Goal: Learn about a topic: Learn about a topic

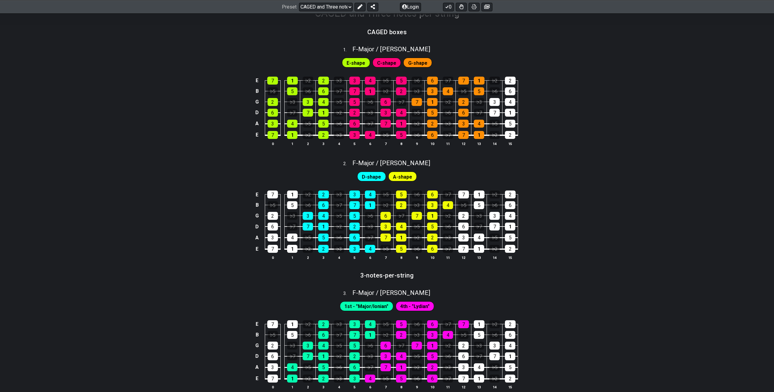
scroll to position [122, 0]
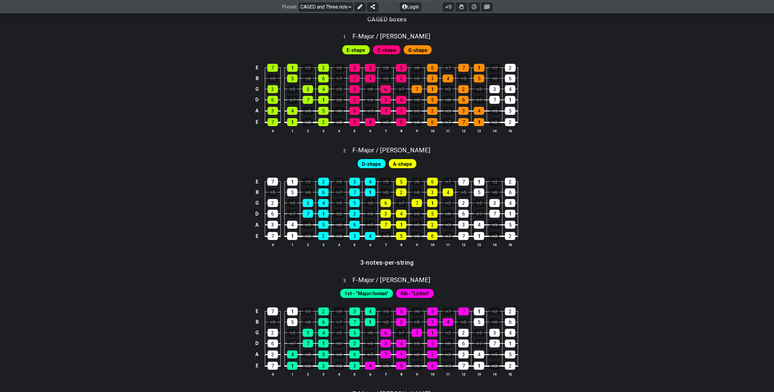
click at [325, 1] on div "Preset Welcome to #fretflip! CAGED and Three notes per string Custom Preset Min…" at bounding box center [387, 6] width 774 height 13
click at [326, 2] on select "Welcome to #fretflip! CAGED and Three notes per string Custom Preset Minor Pent…" at bounding box center [326, 6] width 54 height 9
click at [299, 2] on select "Welcome to #fretflip! CAGED and Three notes per string Custom Preset Minor Pent…" at bounding box center [326, 6] width 54 height 9
click at [342, 6] on select "Welcome to #fretflip! CAGED and Three notes per string Custom Preset Minor Pent…" at bounding box center [326, 6] width 54 height 9
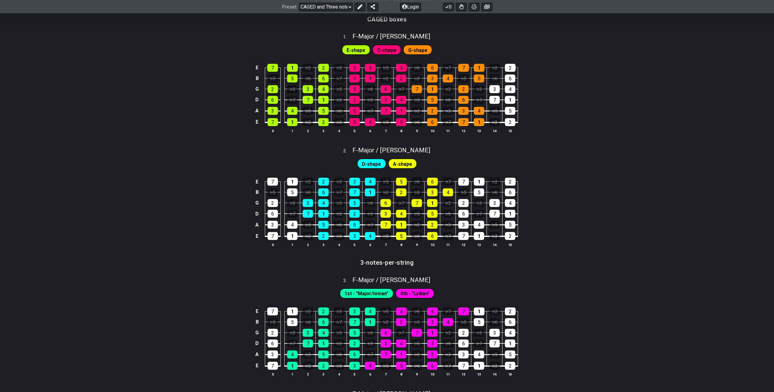
click at [361, 51] on span "E-shape" at bounding box center [356, 50] width 19 height 9
click at [386, 49] on span "C-shape" at bounding box center [386, 50] width 19 height 9
click at [338, 9] on select "Welcome to #fretflip! CAGED and Three notes per string Custom Preset Minor Pent…" at bounding box center [326, 6] width 54 height 9
click at [299, 11] on select "Welcome to #fretflip! CAGED and Three notes per string Custom Preset Minor Pent…" at bounding box center [326, 6] width 54 height 9
select select "/welcome"
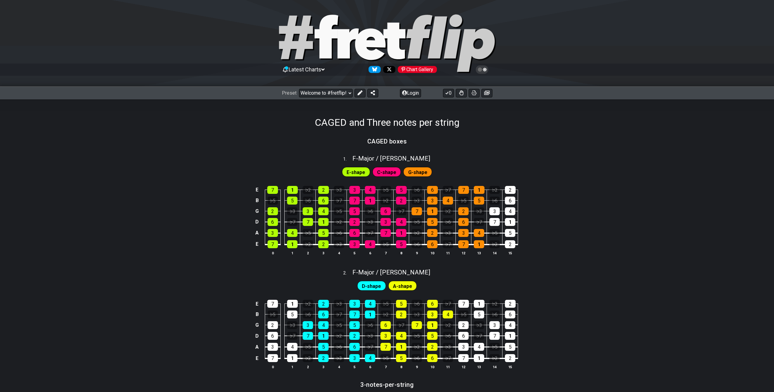
select select "C"
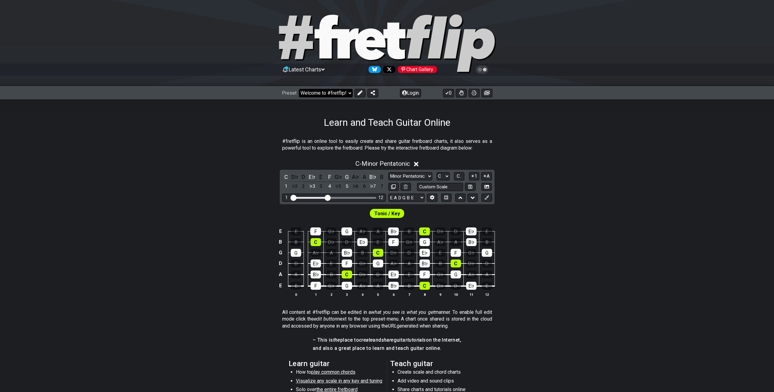
click at [341, 91] on select "Welcome to #fretflip! CAGED and Three notes per string Custom Preset Minor Pent…" at bounding box center [326, 93] width 54 height 9
click at [299, 89] on select "Welcome to #fretflip! CAGED and Three notes per string Custom Preset Minor Pent…" at bounding box center [326, 93] width 54 height 9
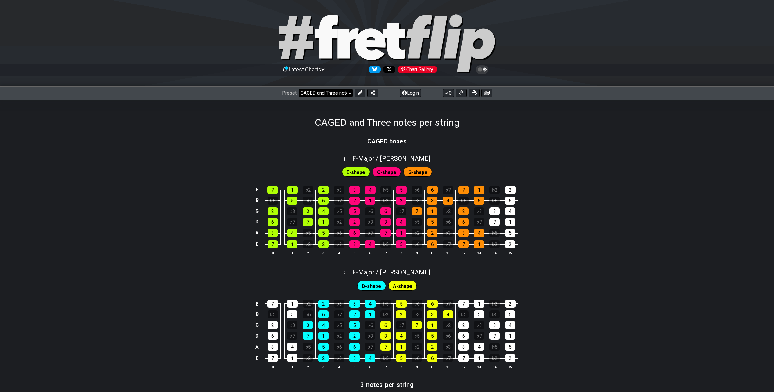
click at [331, 95] on select "Welcome to #fretflip! CAGED and Three notes per string Custom Preset Minor Pent…" at bounding box center [326, 93] width 54 height 9
click at [299, 89] on select "Welcome to #fretflip! CAGED and Three notes per string Custom Preset Minor Pent…" at bounding box center [326, 93] width 54 height 9
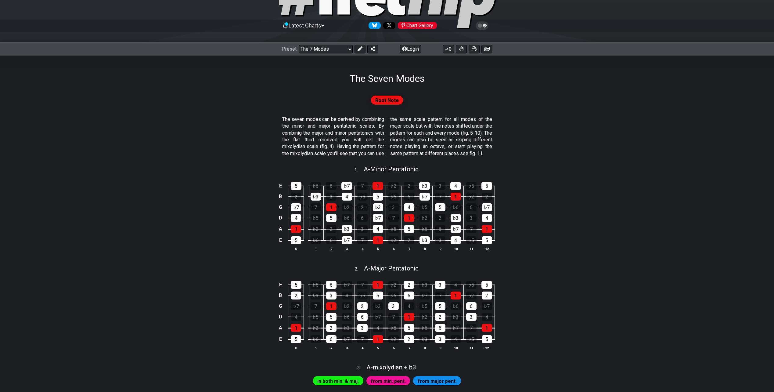
scroll to position [31, 0]
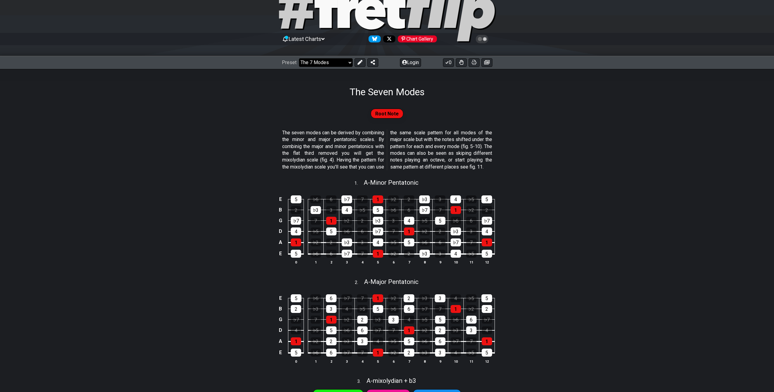
click at [336, 60] on select "Welcome to #fretflip! CAGED and Three notes per string Custom Preset Minor Pent…" at bounding box center [326, 62] width 54 height 9
click at [299, 58] on select "Welcome to #fretflip! CAGED and Three notes per string Custom Preset Minor Pent…" at bounding box center [326, 62] width 54 height 9
select select "/3nps-caged-shapes"
select select "A"
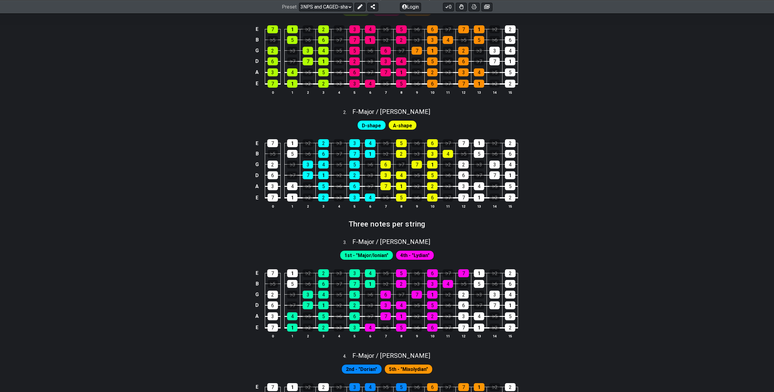
scroll to position [275, 0]
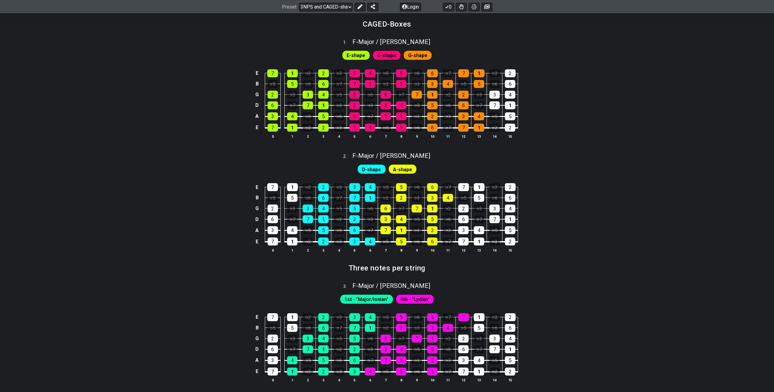
click at [328, 11] on div "Preset Welcome to #fretflip! CAGED and Three notes per string Custom Preset Min…" at bounding box center [387, 6] width 774 height 13
click at [330, 7] on select "Welcome to #fretflip! CAGED and Three notes per string Custom Preset Minor Pent…" at bounding box center [326, 6] width 54 height 9
click at [299, 11] on select "Welcome to #fretflip! CAGED and Three notes per string Custom Preset Minor Pent…" at bounding box center [326, 6] width 54 height 9
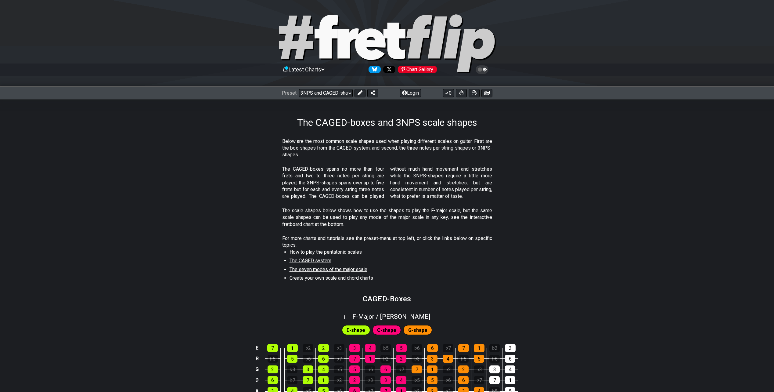
select select "/023574770558"
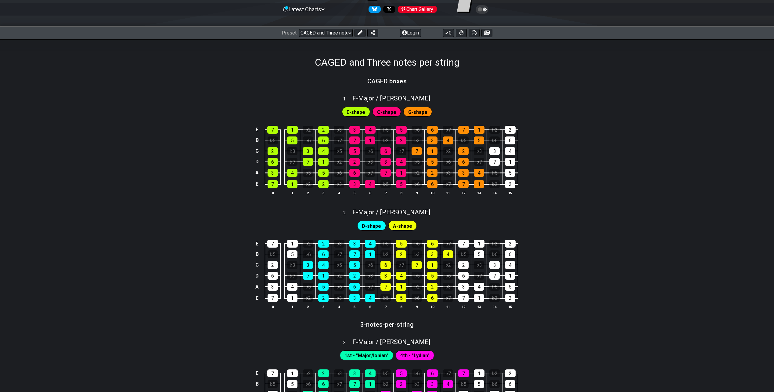
scroll to position [61, 0]
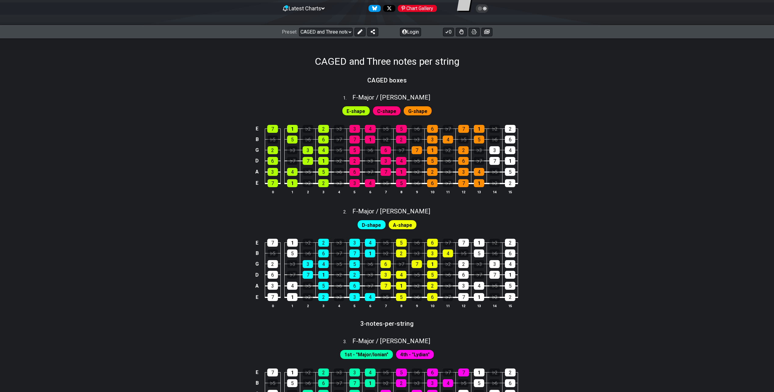
click at [566, 110] on div "E-shape C-shape G-shape" at bounding box center [387, 109] width 774 height 15
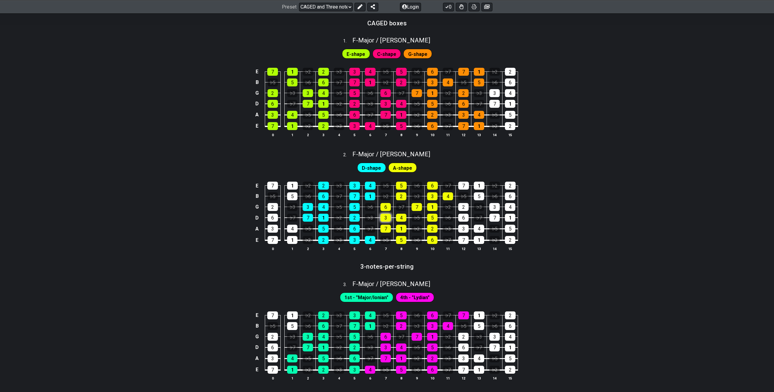
scroll to position [31, 0]
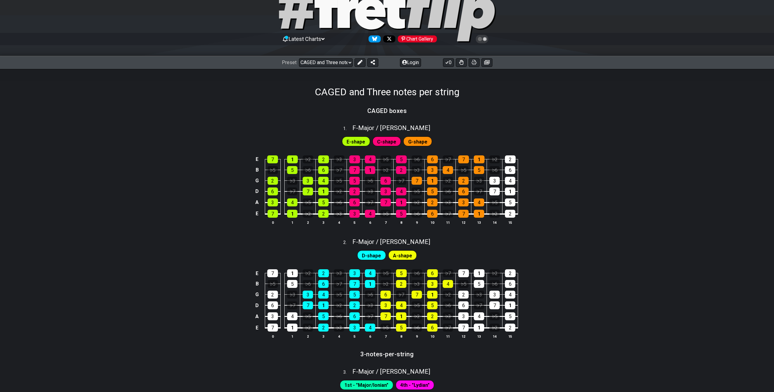
click at [616, 214] on div "E 7 1 ♭2 2 ♭3 3 4 ♭5 5 ♭6 6 ♭7 7 1 ♭2 2 B ♭5 5 ♭6 6 ♭7 7 1 ♭2 2 ♭3 3 4 ♭5 5 ♭6 …" at bounding box center [387, 190] width 774 height 86
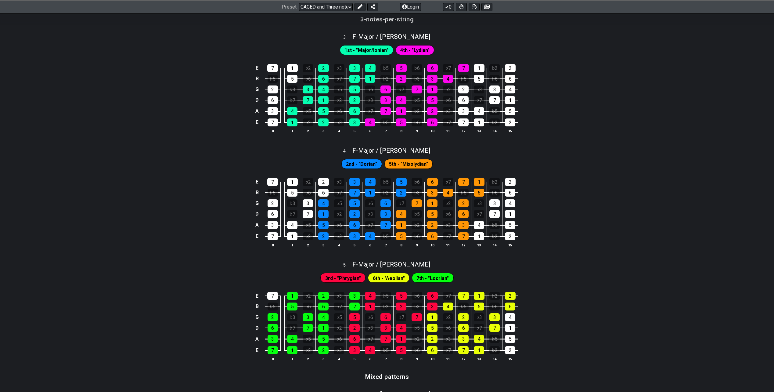
scroll to position [366, 0]
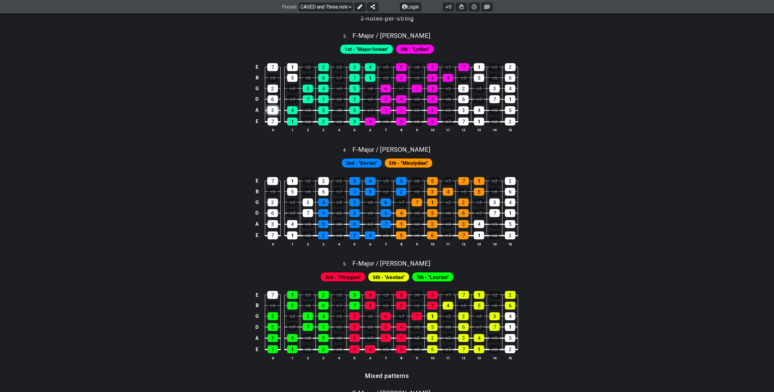
click at [274, 112] on div "3" at bounding box center [273, 110] width 10 height 8
drag, startPoint x: 280, startPoint y: 110, endPoint x: 274, endPoint y: 110, distance: 5.5
click at [279, 110] on td "7" at bounding box center [273, 116] width 16 height 12
click at [274, 110] on div "3" at bounding box center [273, 110] width 10 height 8
click at [357, 120] on div "3" at bounding box center [354, 122] width 10 height 8
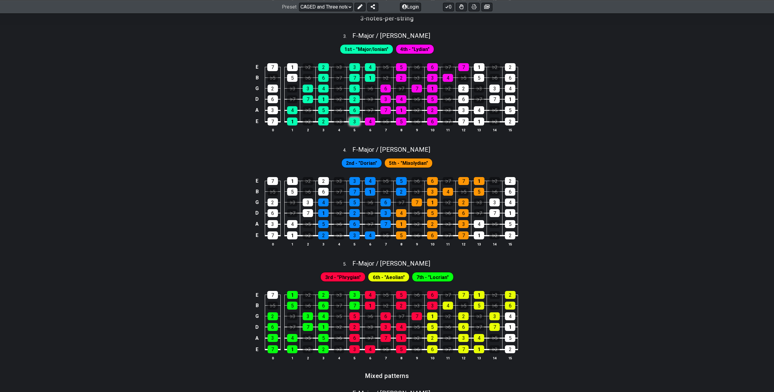
click at [357, 120] on div "3" at bounding box center [354, 122] width 10 height 8
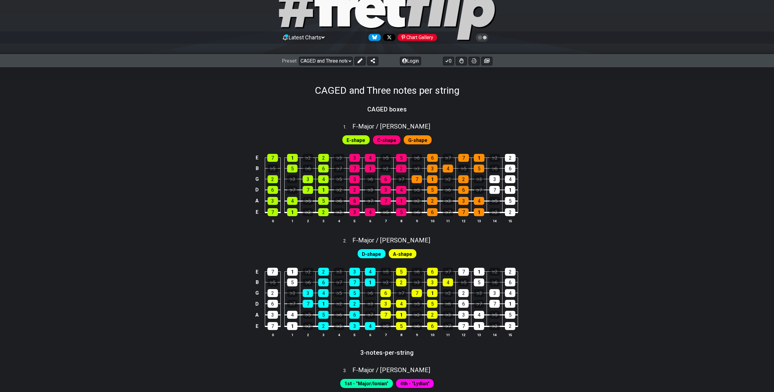
scroll to position [31, 0]
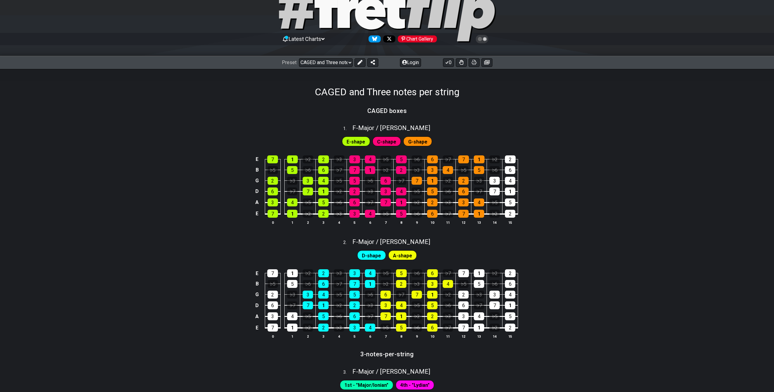
drag, startPoint x: 367, startPoint y: 125, endPoint x: 372, endPoint y: 123, distance: 4.6
click at [372, 123] on div "F - Major / Ionian" at bounding box center [392, 126] width 78 height 11
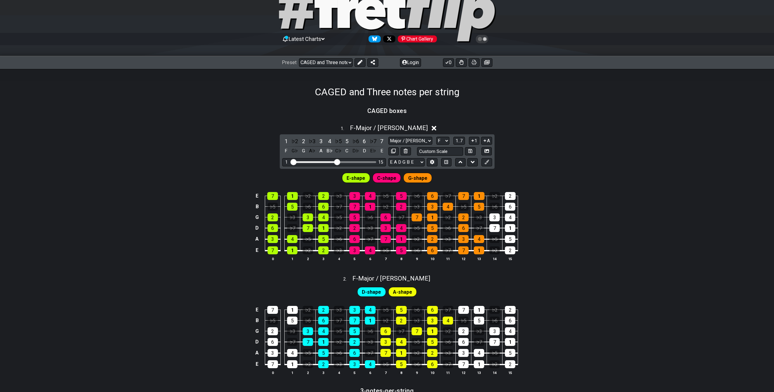
click at [233, 111] on section "CAGED boxes" at bounding box center [387, 113] width 774 height 16
click at [238, 94] on div "CAGED and Three notes per string" at bounding box center [387, 83] width 774 height 29
click at [399, 139] on select "Major / Ionian New Scale Minor Pentatonic Major Pentatonic Minor Blues Major Bl…" at bounding box center [411, 141] width 44 height 8
click at [389, 137] on select "Major / Ionian New Scale Minor Pentatonic Major Pentatonic Minor Blues Major Bl…" at bounding box center [411, 141] width 44 height 8
drag, startPoint x: 338, startPoint y: 161, endPoint x: 375, endPoint y: 161, distance: 37.2
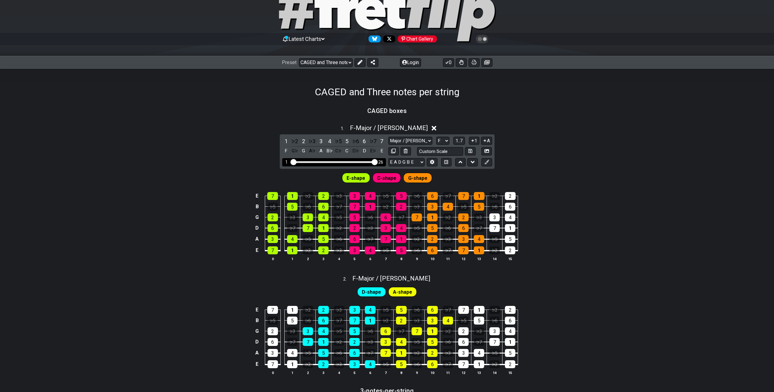
click at [374, 161] on input "Visible fret range" at bounding box center [334, 161] width 87 height 0
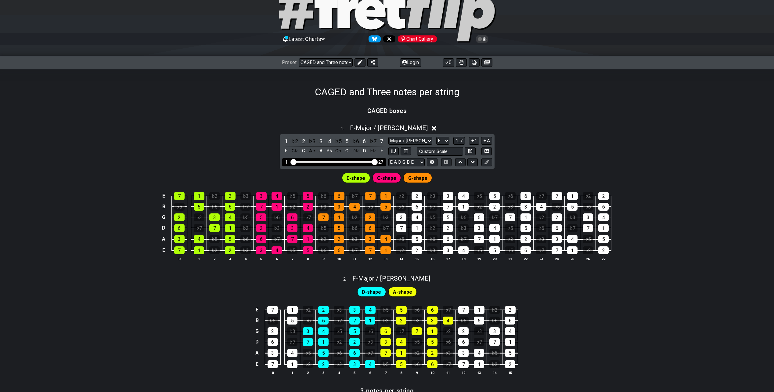
drag, startPoint x: 372, startPoint y: 161, endPoint x: 383, endPoint y: 160, distance: 11.1
click at [378, 161] on input "Visible fret range" at bounding box center [334, 161] width 87 height 0
click at [408, 161] on select "E A D G B E E A D G B E E A D G B E B E A D F♯ B A D G C E A D A D G B E E♭ A♭ …" at bounding box center [407, 162] width 36 height 8
click at [574, 149] on div "1 . F - Major / Ionian 1 ♭2 2 ♭3 3 4 ♭5 5 ♭6 6 ♭7 7 F G♭ G A♭ A B♭ C♭ C D♭ D E♭…" at bounding box center [387, 195] width 774 height 149
click at [419, 141] on select "Major / Ionian New Scale Minor Pentatonic Major Pentatonic Minor Blues Major Bl…" at bounding box center [411, 141] width 44 height 8
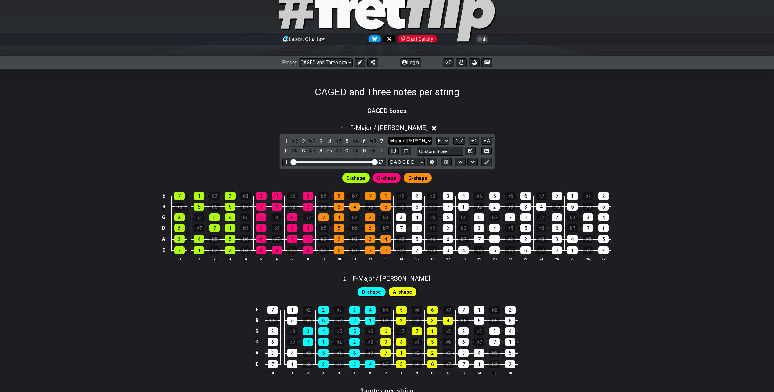
click at [419, 141] on select "Major / Ionian New Scale Minor Pentatonic Major Pentatonic Minor Blues Major Bl…" at bounding box center [411, 141] width 44 height 8
click at [292, 140] on div "♭2" at bounding box center [295, 141] width 8 height 8
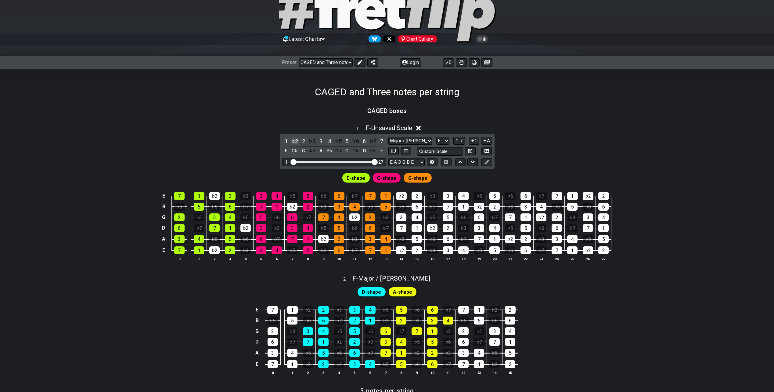
click at [293, 140] on div "♭2" at bounding box center [295, 141] width 8 height 8
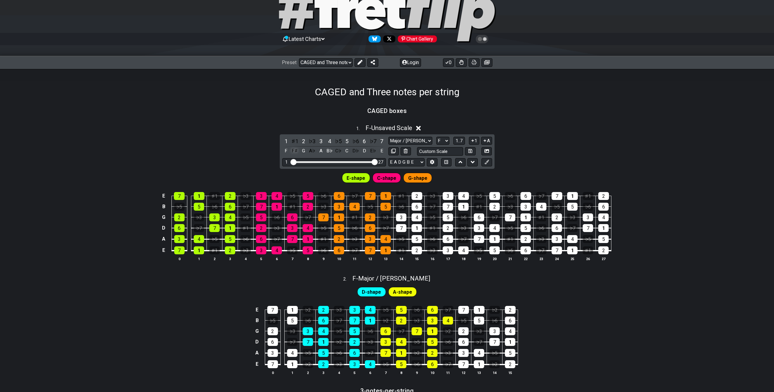
click at [294, 147] on div "F♯" at bounding box center [295, 151] width 8 height 8
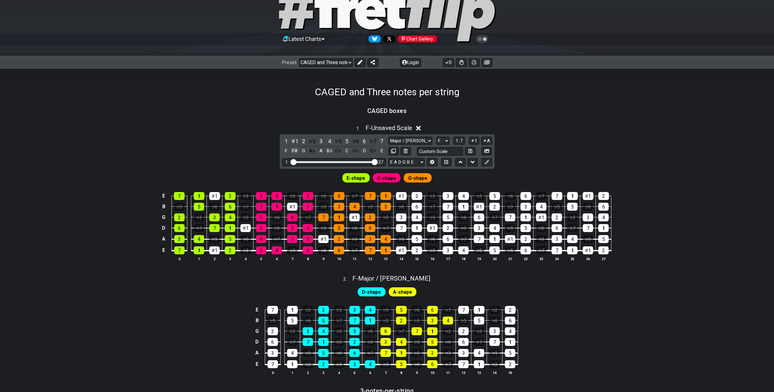
click at [294, 147] on div "F♯" at bounding box center [295, 151] width 8 height 8
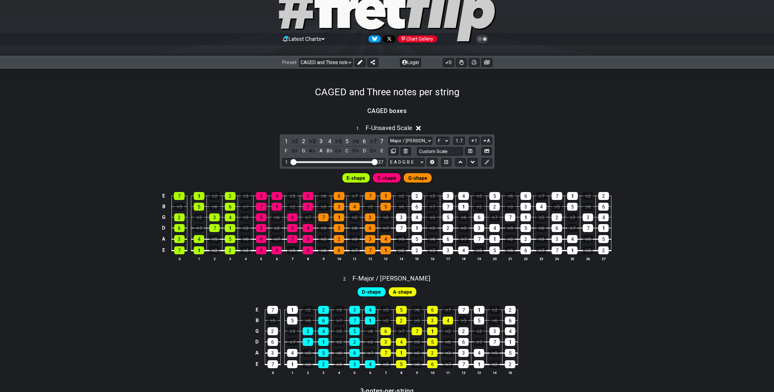
click at [222, 156] on div "1 . F - Unsaved Scale 1 ♭2 2 ♭3 3 4 ♭5 5 ♭6 6 ♭7 7 F G♭ G A♭ A B♭ C♭ C D♭ D E♭ …" at bounding box center [387, 195] width 774 height 149
click at [439, 140] on select "A♭ A A♯ B♭ B C C♯ D♭ D D♯ E♭ E F F♯ G♭ G G♯" at bounding box center [442, 141] width 13 height 8
select select "G"
click at [436, 137] on select "A♭ A A♯ B♭ B C C♯ D♭ D D♯ E♭ E F F♯ G♭ G G♯" at bounding box center [442, 141] width 13 height 8
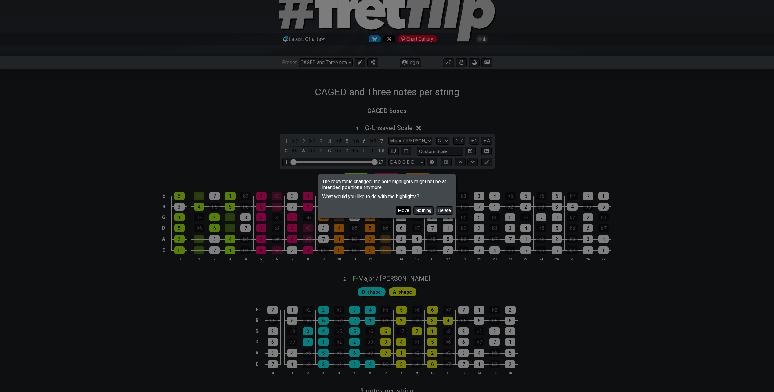
click at [407, 210] on button "Move" at bounding box center [404, 210] width 16 height 8
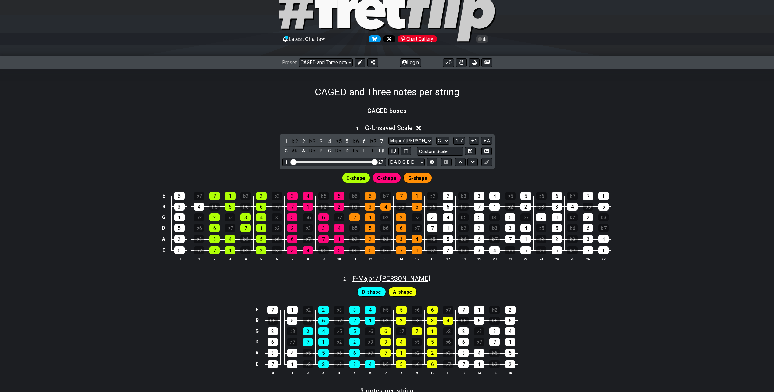
click at [389, 281] on span "F - Major / Ionian" at bounding box center [392, 278] width 78 height 7
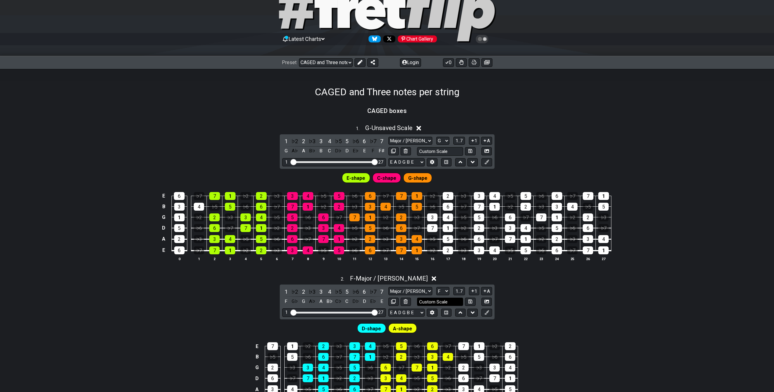
drag, startPoint x: 336, startPoint y: 312, endPoint x: 448, endPoint y: 303, distance: 112.0
click at [378, 312] on input "Visible fret range" at bounding box center [334, 312] width 87 height 0
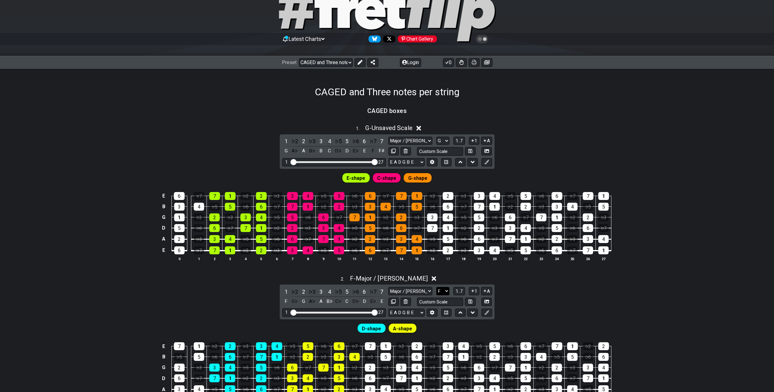
click at [441, 294] on select "A♭ A A♯ B♭ B C C♯ D♭ D D♯ E♭ E F F♯ G♭ G G♯" at bounding box center [442, 291] width 13 height 8
select select "G"
click at [436, 287] on select "A♭ A A♯ B♭ B C C♯ D♭ D D♯ E♭ E F F♯ G♭ G G♯" at bounding box center [442, 291] width 13 height 8
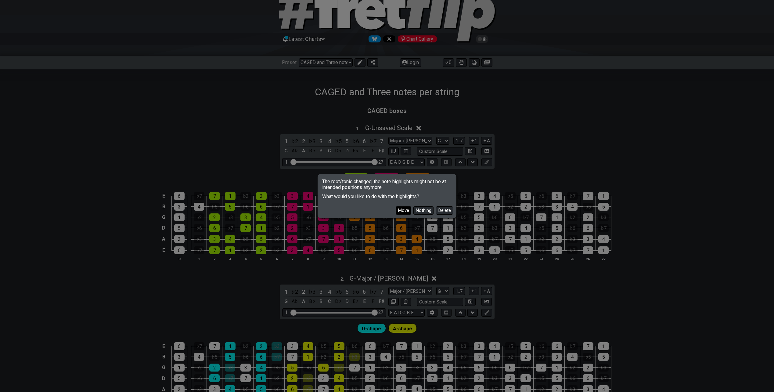
click at [404, 212] on button "Move" at bounding box center [404, 210] width 16 height 8
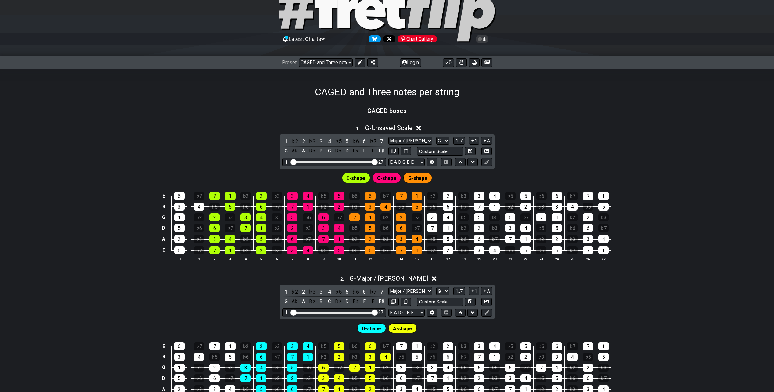
click at [419, 128] on icon at bounding box center [419, 128] width 5 height 6
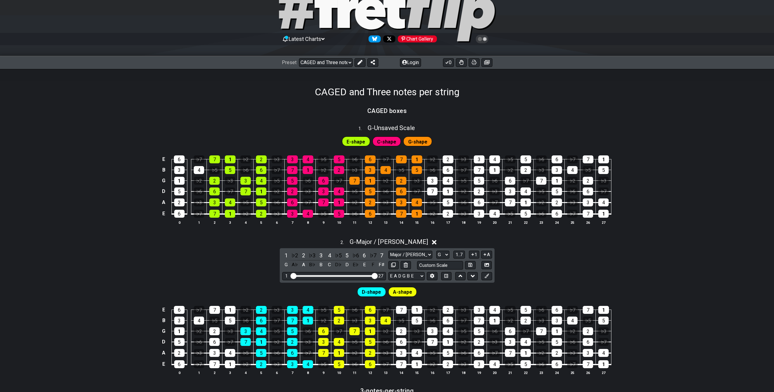
click at [432, 241] on icon at bounding box center [434, 242] width 5 height 5
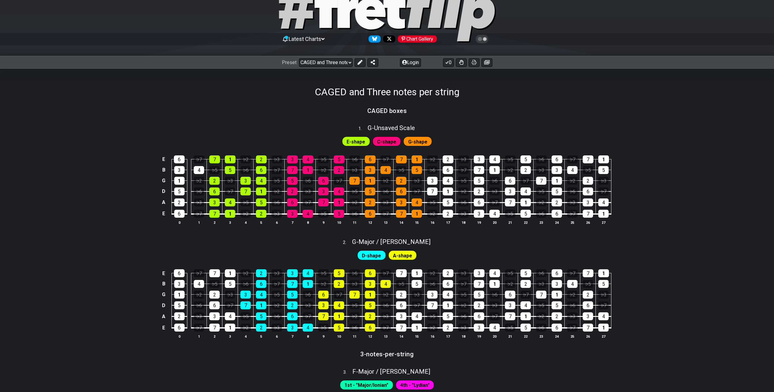
click at [663, 240] on div "2 . G - Major / Ionian" at bounding box center [387, 240] width 774 height 12
select select "G"
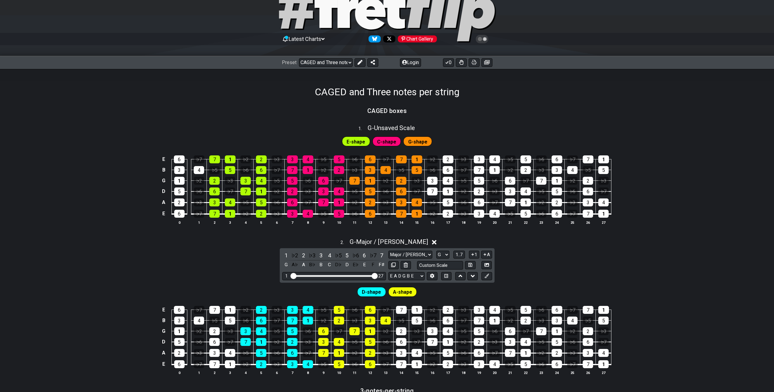
click at [432, 242] on icon at bounding box center [434, 242] width 5 height 5
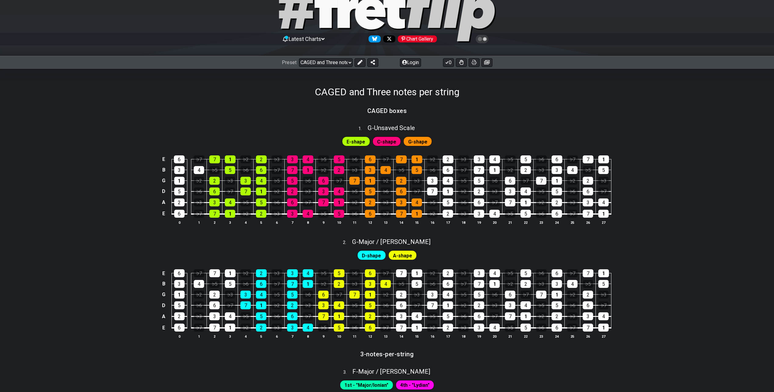
click at [706, 203] on div "E 6 ♭7 7 1 ♭2 2 ♭3 3 4 ♭5 5 ♭6 6 ♭7 7 1 ♭2 2 ♭3 3 4 ♭5 5 ♭6 6 ♭7 7 1 B 3 4 ♭5 5…" at bounding box center [387, 190] width 774 height 86
click at [215, 209] on td "7" at bounding box center [215, 209] width 16 height 12
click at [217, 209] on td "7" at bounding box center [215, 209] width 16 height 12
click at [217, 211] on div "7" at bounding box center [214, 214] width 10 height 8
click at [134, 226] on div "E 6 ♭7 7 1 ♭2 2 ♭3 3 4 ♭5 5 ♭6 6 ♭7 7 1 ♭2 2 ♭3 3 4 ♭5 5 ♭6 6 ♭7 7 1 B 3 4 ♭5 5…" at bounding box center [387, 190] width 774 height 86
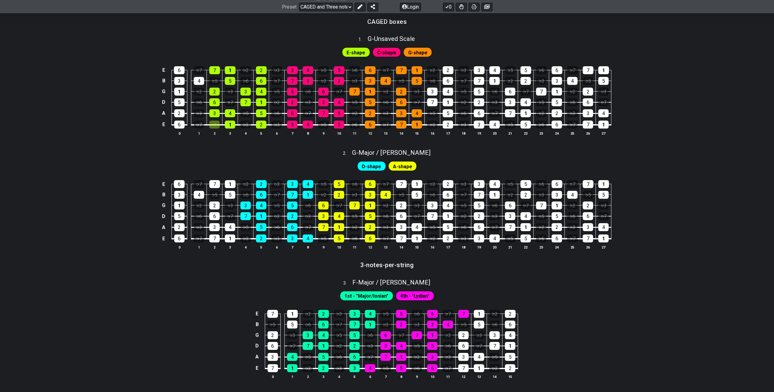
scroll to position [275, 0]
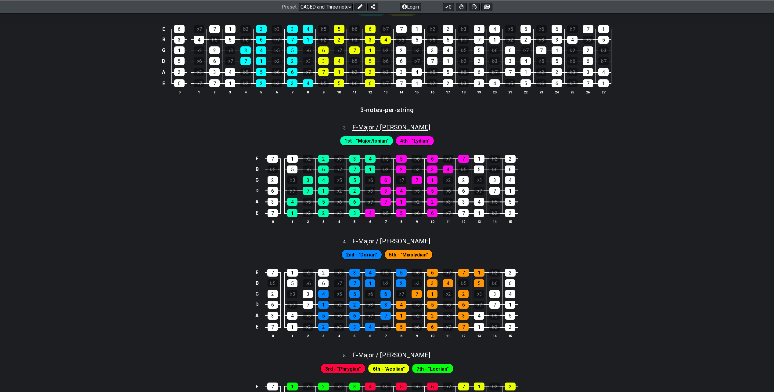
click at [386, 128] on span "F - Major / Ionian" at bounding box center [392, 127] width 78 height 7
select select "F"
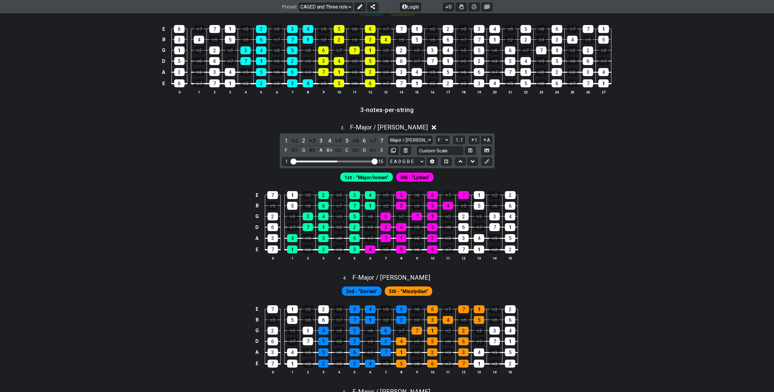
drag, startPoint x: 338, startPoint y: 162, endPoint x: 509, endPoint y: 161, distance: 171.5
click at [378, 161] on input "Visible fret range" at bounding box center [334, 161] width 87 height 0
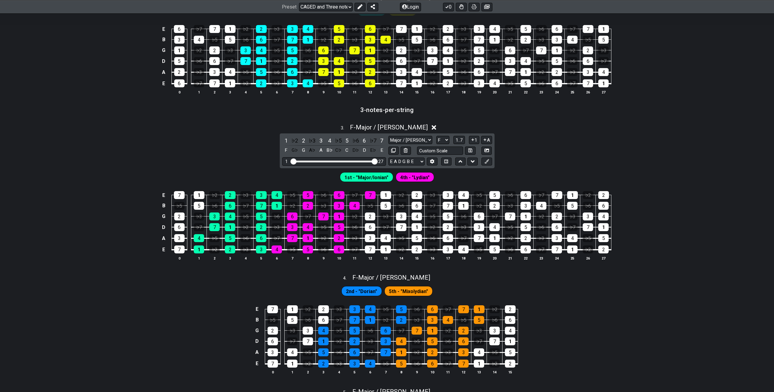
click at [652, 145] on div "3 . F - Major / Ionian 1 ♭2 2 ♭3 3 4 ♭5 5 ♭6 6 ♭7 7 F G♭ G A♭ A B♭ C♭ C D♭ D E♭…" at bounding box center [387, 194] width 774 height 149
click at [407, 162] on select "E A D G B E E A D G B E E A D G B E B E A D F♯ B A D G C E A D A D G B E E♭ A♭ …" at bounding box center [407, 161] width 36 height 8
drag, startPoint x: 599, startPoint y: 151, endPoint x: 552, endPoint y: 146, distance: 46.7
click at [599, 151] on div "3 . F - Major / Ionian 1 ♭2 2 ♭3 3 4 ♭5 5 ♭6 6 ♭7 7 F G♭ G A♭ A B♭ C♭ C D♭ D E♭…" at bounding box center [387, 194] width 774 height 149
click at [432, 129] on icon at bounding box center [434, 127] width 5 height 5
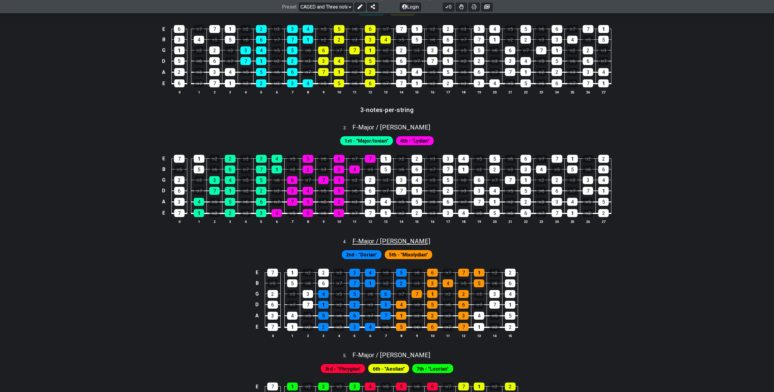
click at [391, 240] on span "F - Major / Ionian" at bounding box center [392, 240] width 78 height 7
select select "F"
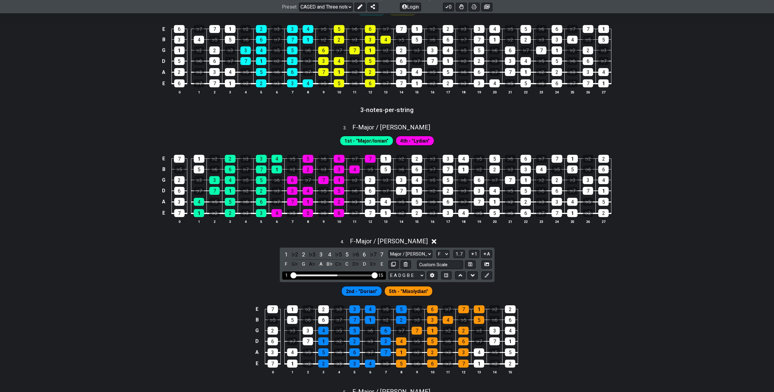
click at [378, 275] on input "Visible fret range" at bounding box center [334, 275] width 87 height 0
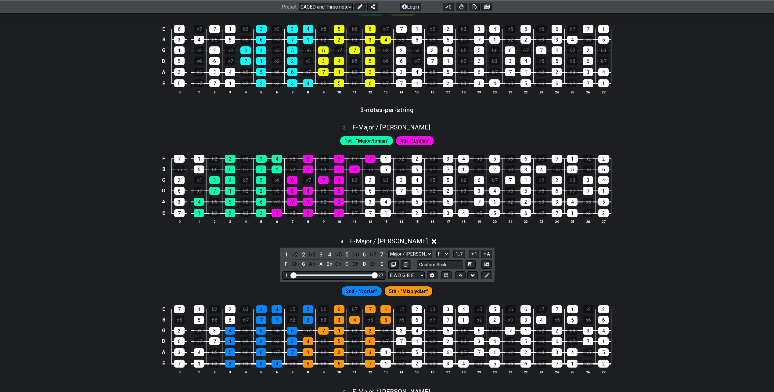
click at [432, 240] on icon at bounding box center [434, 241] width 5 height 6
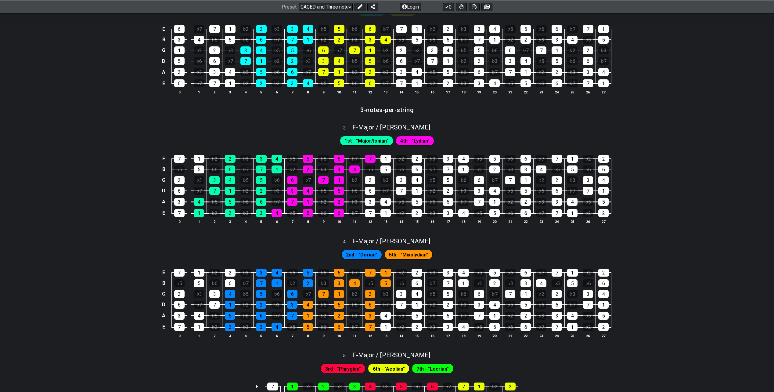
click at [592, 230] on div "E 7 1 ♭2 2 ♭3 3 4 ♭5 5 ♭6 6 ♭7 7 1 ♭2 2 ♭3 3 4 ♭5 5 ♭6 6 ♭7 7 1 ♭2 2 B ♭5 5 ♭6 …" at bounding box center [387, 190] width 774 height 86
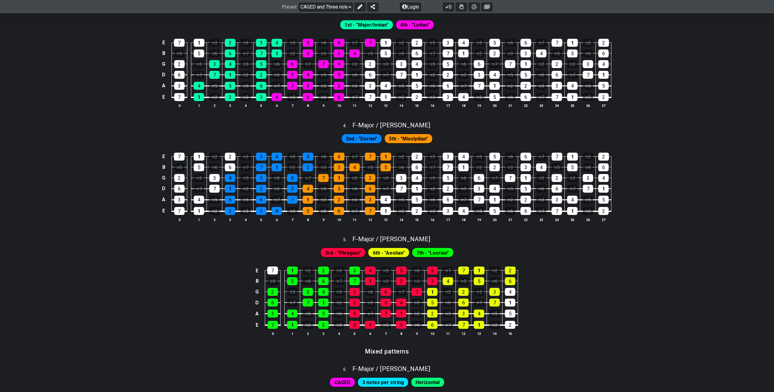
scroll to position [397, 0]
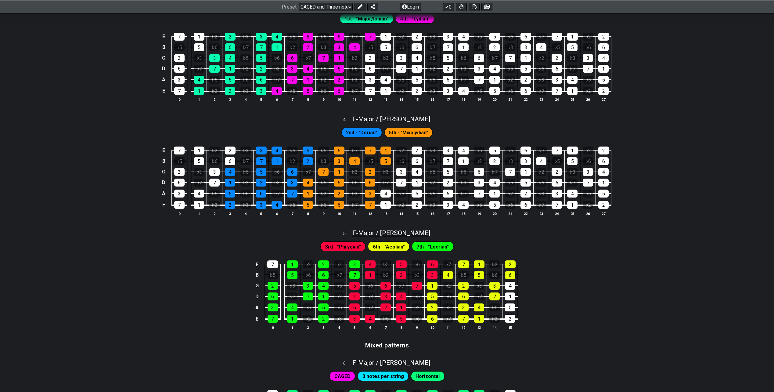
click at [389, 231] on span "F - Major / Ionian" at bounding box center [392, 232] width 78 height 7
select select "F"
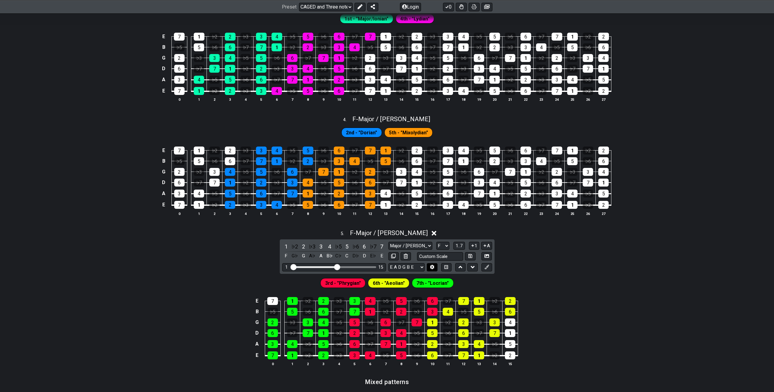
drag, startPoint x: 339, startPoint y: 266, endPoint x: 436, endPoint y: 266, distance: 97.7
click at [435, 266] on div "1 ♭2 2 ♭3 3 4 ♭5 5 ♭6 6 ♭7 7 F G♭ G A♭ A B♭ C♭ C D♭ D E♭ E Major / Ionian Major…" at bounding box center [387, 256] width 215 height 34
drag, startPoint x: 336, startPoint y: 267, endPoint x: 446, endPoint y: 257, distance: 110.9
click at [378, 266] on input "Visible fret range" at bounding box center [334, 266] width 87 height 0
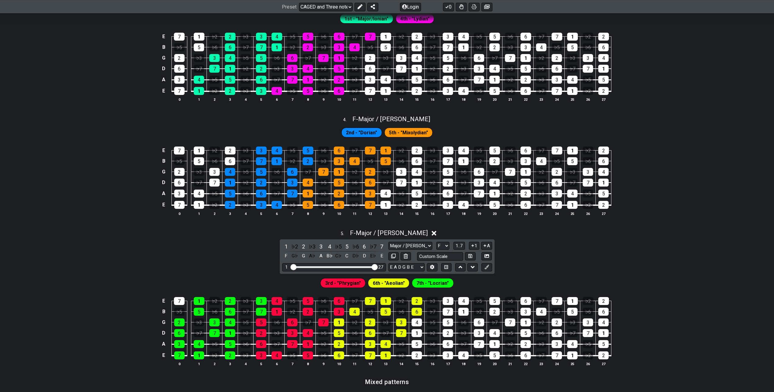
click at [432, 233] on icon at bounding box center [434, 233] width 5 height 6
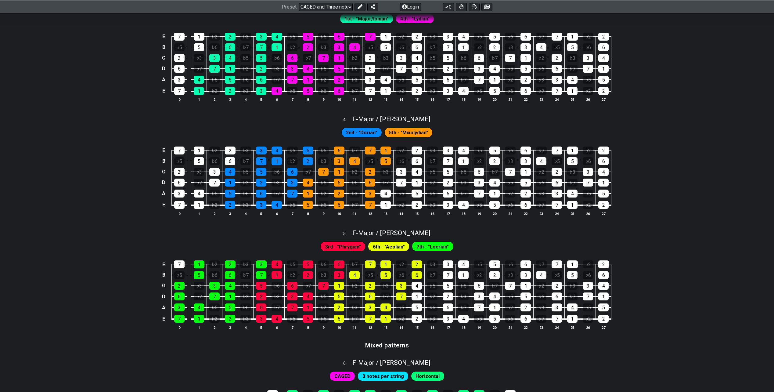
click at [571, 236] on div "5 . F - Major / Ionian" at bounding box center [387, 232] width 774 height 12
select select "F"
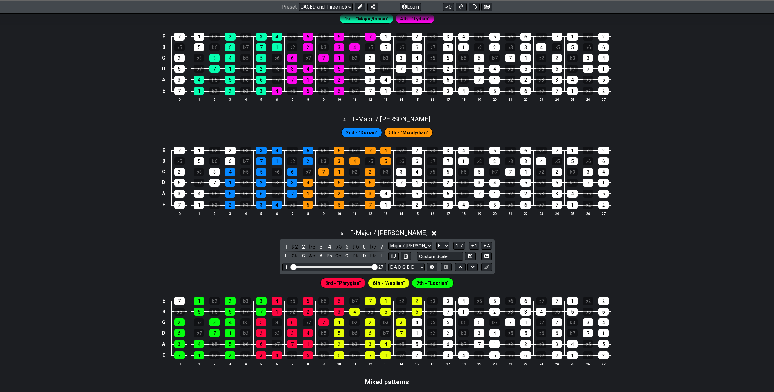
click at [518, 237] on div "5 . F - Major / Ionian" at bounding box center [387, 232] width 774 height 12
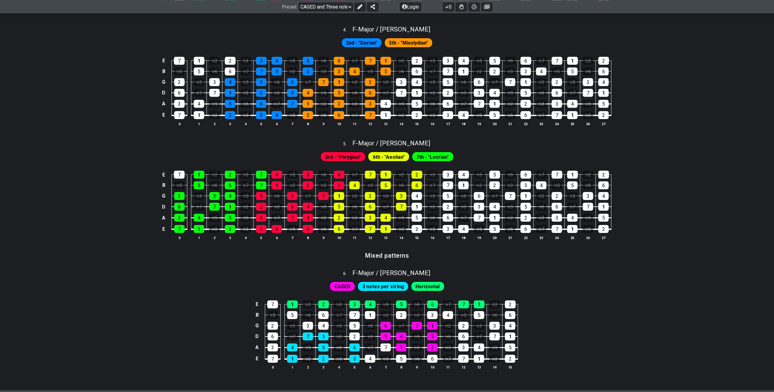
scroll to position [488, 0]
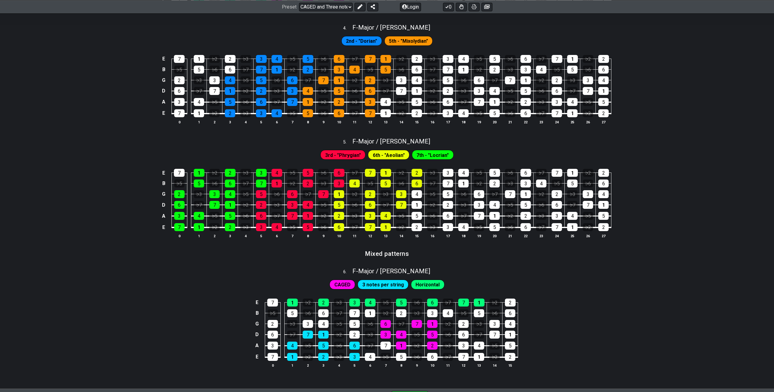
click at [472, 267] on div "6 . F - Major / Ionian" at bounding box center [387, 270] width 774 height 12
select select "F"
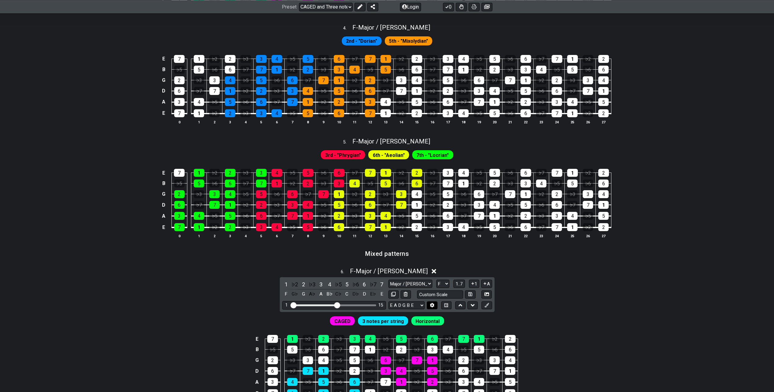
click at [432, 302] on div "1 ♭2 2 ♭3 3 4 ♭5 5 ♭6 6 ♭7 7 F G♭ G A♭ A B♭ C♭ C D♭ D E♭ E Major / Ionian New S…" at bounding box center [387, 294] width 215 height 34
drag, startPoint x: 342, startPoint y: 305, endPoint x: 525, endPoint y: 295, distance: 183.4
click at [378, 305] on input "Visible fret range" at bounding box center [334, 305] width 87 height 0
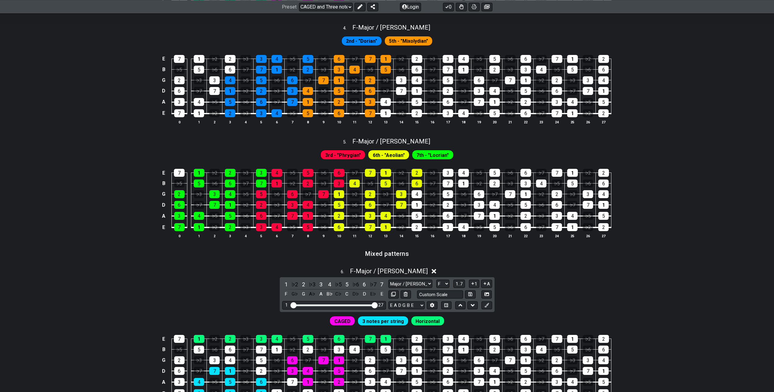
click at [598, 283] on div "6 . F - Major / Ionian 1 ♭2 2 ♭3 3 4 ♭5 5 ♭6 6 ♭7 7 F G♭ G A♭ A B♭ C♭ C D♭ D E♭…" at bounding box center [387, 338] width 774 height 149
click at [416, 271] on div "6 . F - Major / Ionian" at bounding box center [387, 270] width 774 height 12
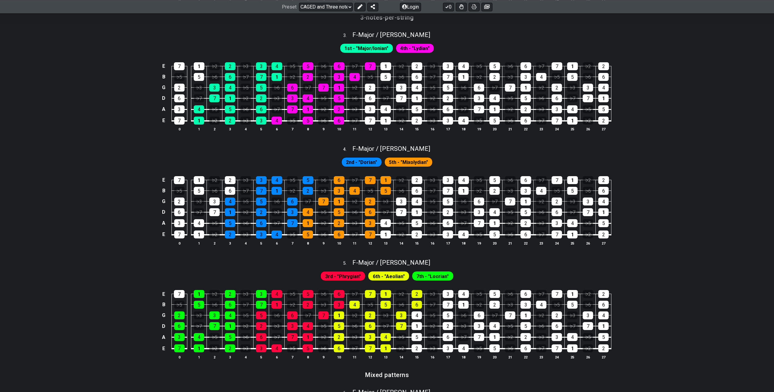
scroll to position [366, 0]
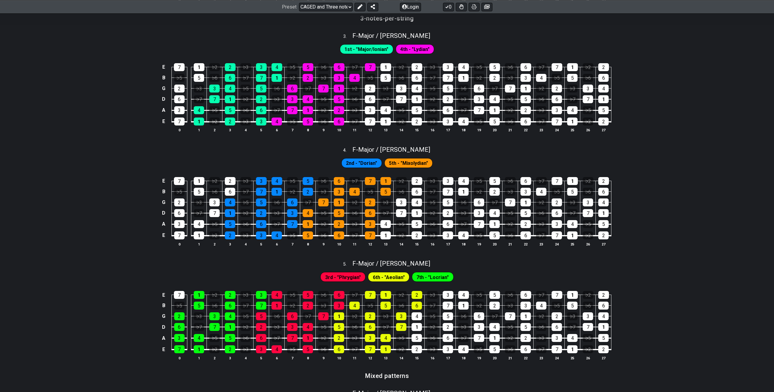
click at [532, 145] on div "4 . F - Major / Ionian" at bounding box center [387, 148] width 774 height 12
select select "F"
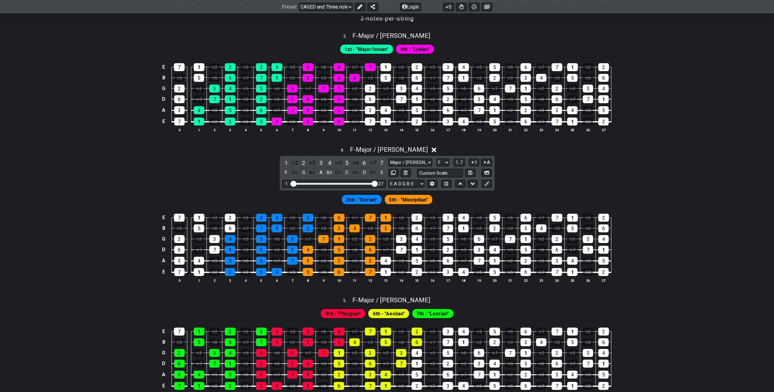
click at [680, 119] on div "E 7 1 ♭2 2 ♭3 3 4 ♭5 5 ♭6 6 ♭7 7 1 ♭2 2 ♭3 3 4 ♭5 5 ♭6 6 ♭7 7 1 ♭2 2 B ♭5 5 ♭6 …" at bounding box center [387, 98] width 774 height 86
click at [432, 149] on icon at bounding box center [434, 150] width 5 height 5
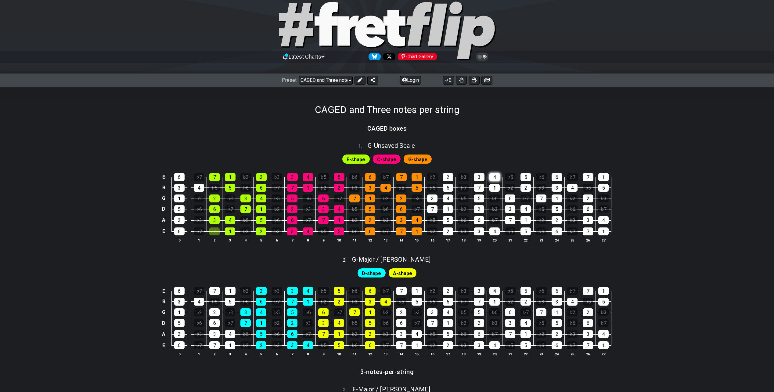
scroll to position [0, 0]
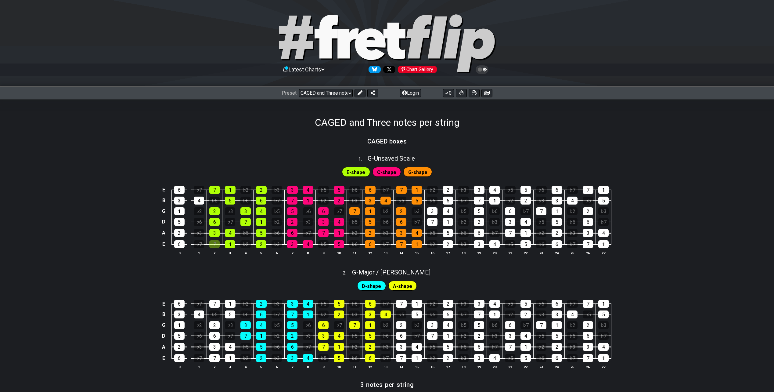
click at [197, 157] on div "1 . G - Unsaved Scale" at bounding box center [387, 157] width 774 height 12
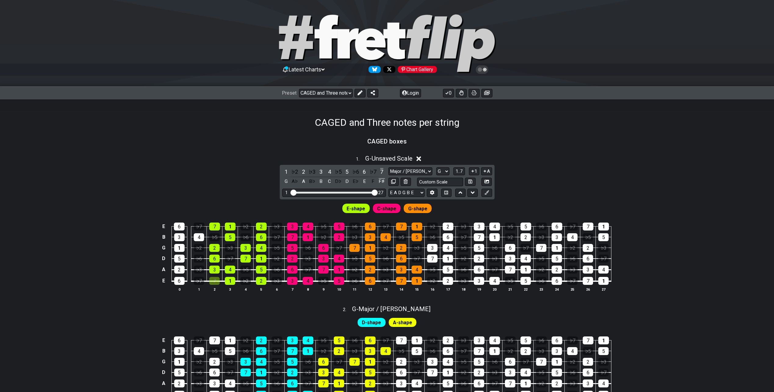
click at [189, 187] on div "1 . G - Unsaved Scale 1 ♭2 2 ♭3 3 4 ♭5 5 ♭6 6 ♭7 7 G A♭ A B♭ B C D♭ D E♭ E F F♯…" at bounding box center [387, 225] width 774 height 149
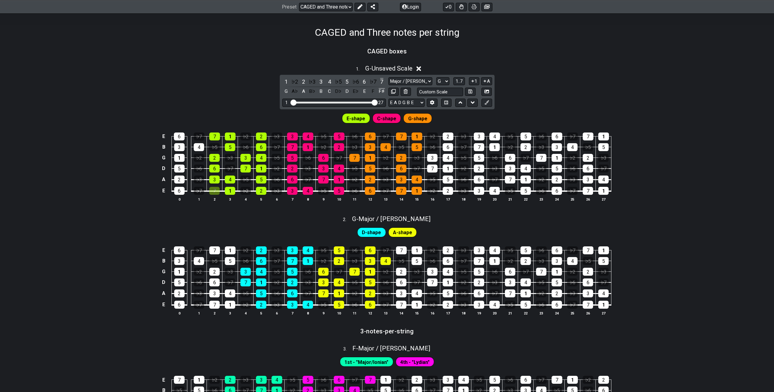
scroll to position [92, 0]
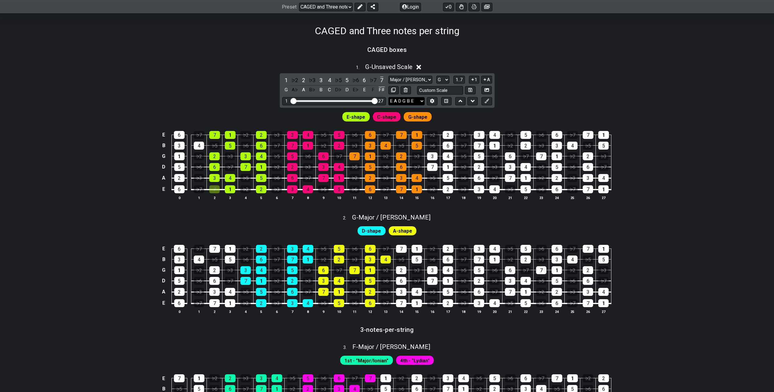
click at [405, 100] on select "E A D G B E E A D G B E E A D G B E B E A D F♯ B A D G C E A D A D G B E E♭ A♭ …" at bounding box center [407, 101] width 36 height 8
click at [441, 79] on select "A♭ A A♯ B♭ B C C♯ D♭ D D♯ E♭ E F F♯ G♭ G G♯" at bounding box center [442, 80] width 13 height 8
click at [436, 76] on select "A♭ A A♯ B♭ B C C♯ D♭ D D♯ E♭ E F F♯ G♭ G G♯" at bounding box center [442, 80] width 13 height 8
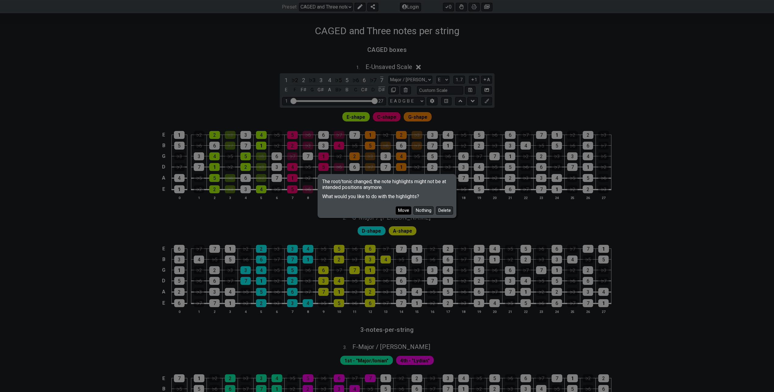
click at [401, 209] on button "Move" at bounding box center [404, 210] width 16 height 8
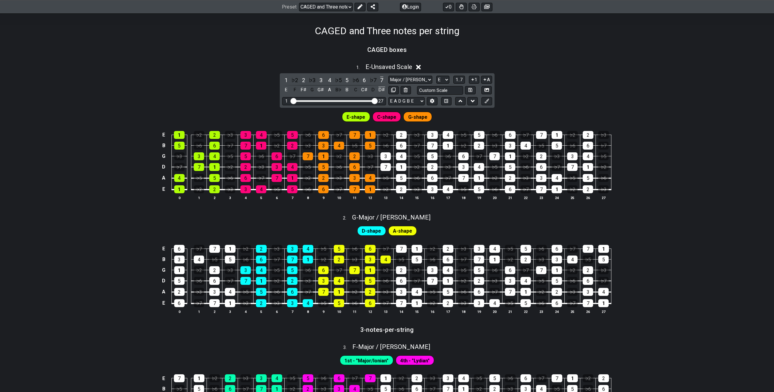
click at [239, 108] on div "E-shape C-shape G-shape" at bounding box center [387, 115] width 774 height 15
drag, startPoint x: 373, startPoint y: 100, endPoint x: 337, endPoint y: 101, distance: 36.0
click at [337, 100] on input "Visible fret range" at bounding box center [334, 100] width 87 height 0
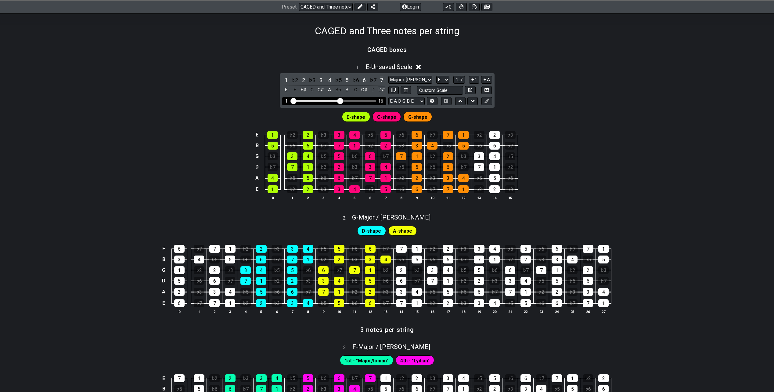
drag, startPoint x: 336, startPoint y: 100, endPoint x: 341, endPoint y: 98, distance: 5.0
click at [341, 100] on input "Visible fret range" at bounding box center [334, 100] width 87 height 0
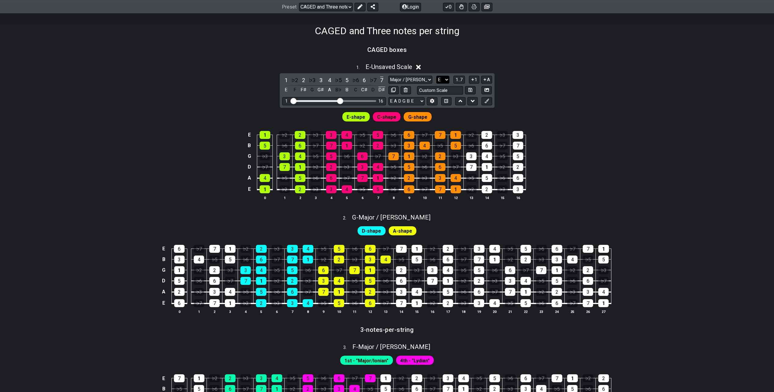
click at [446, 81] on select "A♭ A A♯ B♭ B C C♯ D♭ D D♯ E♭ E F F♯ G♭ G G♯" at bounding box center [442, 80] width 13 height 8
click at [436, 76] on select "A♭ A A♯ B♭ B C C♯ D♭ D D♯ E♭ E F F♯ G♭ G G♯" at bounding box center [442, 80] width 13 height 8
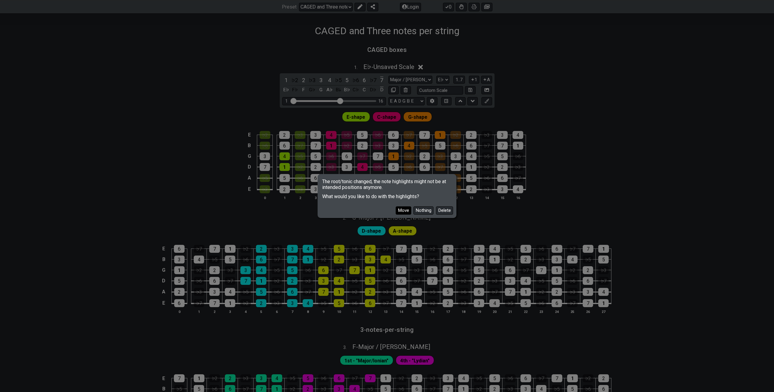
click at [408, 211] on button "Move" at bounding box center [404, 210] width 16 height 8
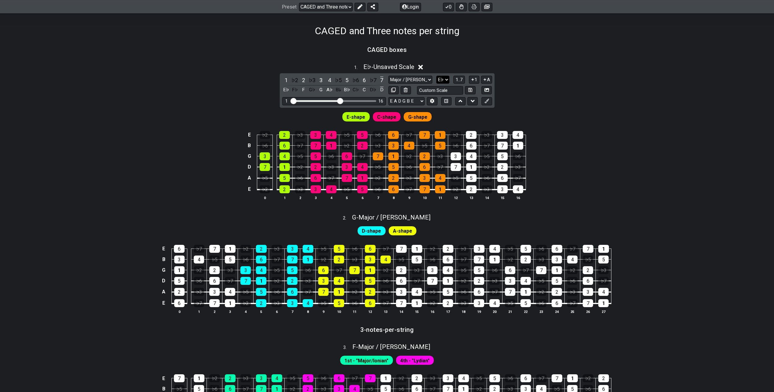
click at [443, 78] on select "A♭ A A♯ B♭ B C C♯ D♭ D D♯ E♭ E F F♯ G♭ G G♯" at bounding box center [442, 80] width 13 height 8
click at [436, 76] on select "A♭ A A♯ B♭ B C C♯ D♭ D D♯ E♭ E F F♯ G♭ G G♯" at bounding box center [442, 80] width 13 height 8
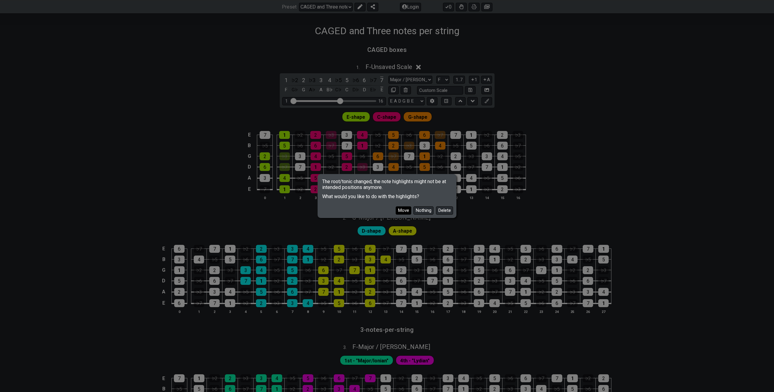
click at [404, 211] on button "Move" at bounding box center [404, 210] width 16 height 8
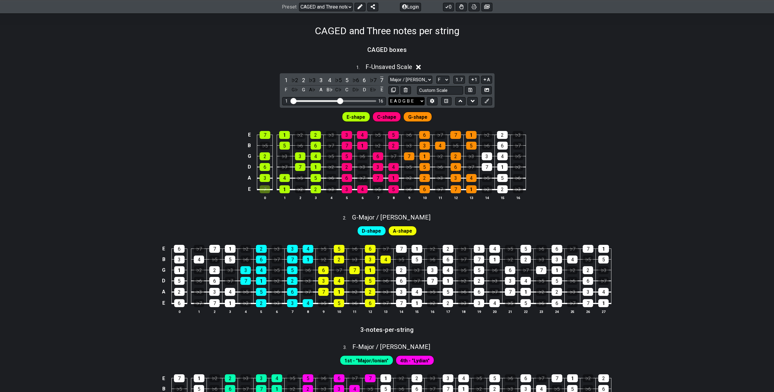
click at [400, 100] on select "E A D G B E E A D G B E E A D G B E B E A D F♯ B A D G C E A D A D G B E E♭ A♭ …" at bounding box center [407, 101] width 36 height 8
click at [441, 79] on select "A♭ A A♯ B♭ B C C♯ D♭ D D♯ E♭ E F F♯ G♭ G G♯" at bounding box center [442, 80] width 13 height 8
select select "G"
click at [436, 76] on select "A♭ A A♯ B♭ B C C♯ D♭ D D♯ E♭ E F F♯ G♭ G G♯" at bounding box center [442, 80] width 13 height 8
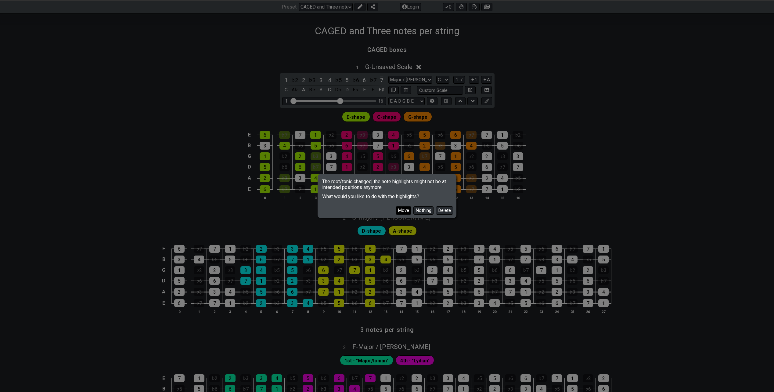
click at [405, 210] on button "Move" at bounding box center [404, 210] width 16 height 8
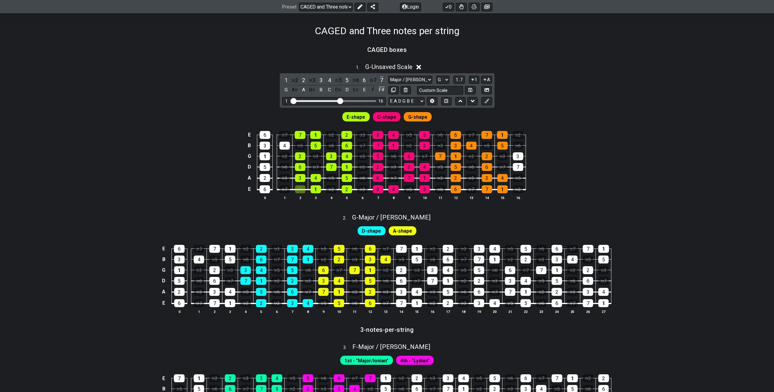
click at [582, 180] on div "E 6 ♭7 7 1 ♭2 2 ♭3 3 4 ♭5 5 ♭6 6 ♭7 7 1 ♭2 B 3 4 ♭5 5 ♭6 6 ♭7 7 1 ♭2 2 ♭3 3 4 ♭…" at bounding box center [387, 166] width 774 height 86
drag, startPoint x: 486, startPoint y: 228, endPoint x: 465, endPoint y: 229, distance: 21.4
click at [486, 228] on div "D-shape A-shape" at bounding box center [387, 229] width 774 height 15
click at [383, 215] on span "G - Major / Ionian" at bounding box center [391, 217] width 78 height 7
select select "G"
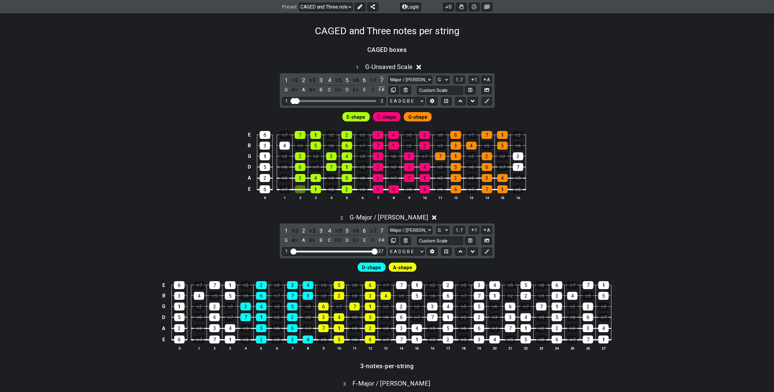
drag, startPoint x: 341, startPoint y: 101, endPoint x: 284, endPoint y: 100, distance: 56.8
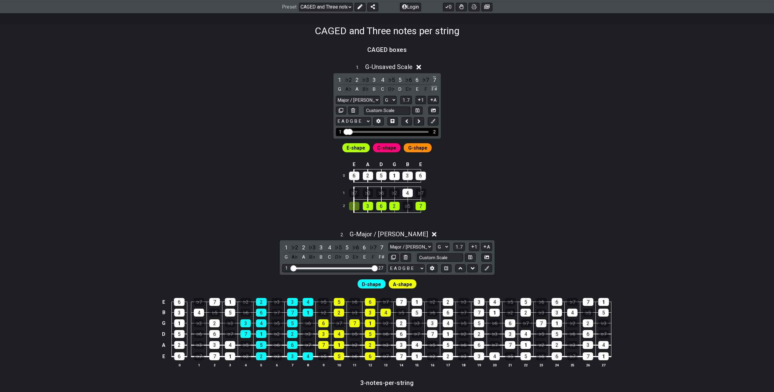
drag, startPoint x: 364, startPoint y: 132, endPoint x: 378, endPoint y: 134, distance: 13.5
click at [378, 134] on div "1 2" at bounding box center [387, 132] width 103 height 8
click at [382, 132] on div "Visible fret range" at bounding box center [387, 132] width 83 height 2
drag, startPoint x: 386, startPoint y: 132, endPoint x: 389, endPoint y: 131, distance: 3.1
click at [389, 131] on div "Visible fret range" at bounding box center [387, 132] width 83 height 2
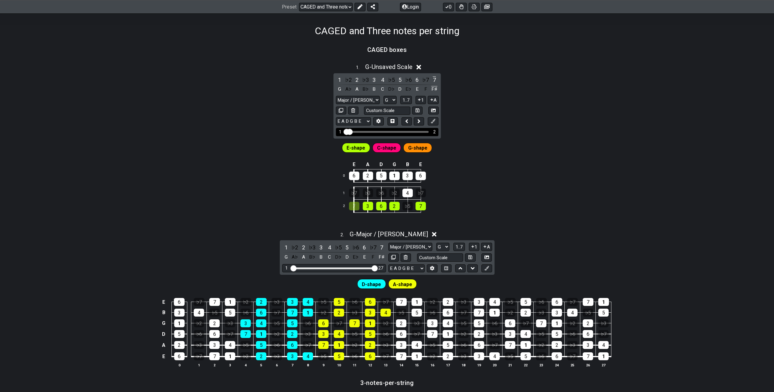
drag, startPoint x: 352, startPoint y: 129, endPoint x: 408, endPoint y: 129, distance: 55.6
click at [411, 129] on div "1 2" at bounding box center [387, 132] width 103 height 8
drag, startPoint x: 355, startPoint y: 131, endPoint x: 507, endPoint y: 133, distance: 152.0
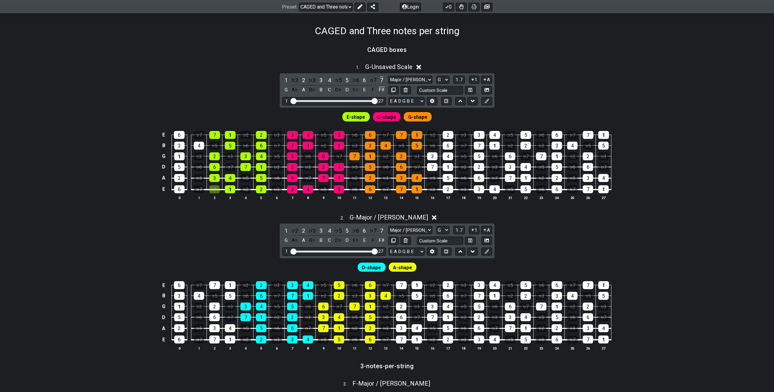
click at [634, 223] on div "2 . G - Major / Ionian 1 ♭2 2 ♭3 3 4 ♭5 5 ♭6 6 ♭7 7 G A♭ A B♭ B C D♭ D E♭ E F F…" at bounding box center [387, 284] width 774 height 149
click at [245, 241] on div "2 . G - Major / Ionian 1 ♭2 2 ♭3 3 4 ♭5 5 ♭6 6 ♭7 7 G A♭ A B♭ B C D♭ D E♭ E F F…" at bounding box center [387, 284] width 774 height 149
click at [432, 216] on icon at bounding box center [434, 217] width 5 height 5
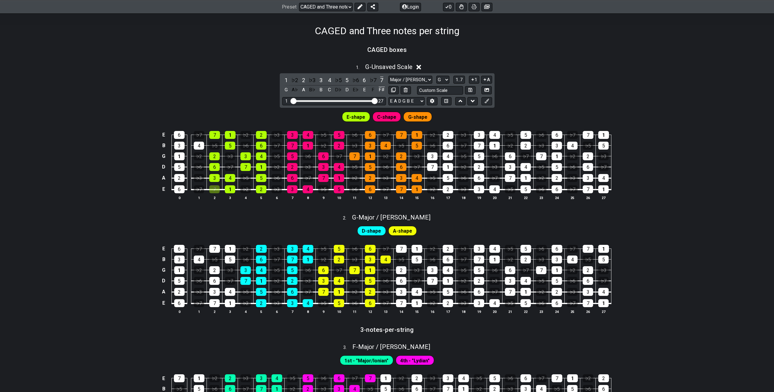
click at [421, 65] on icon at bounding box center [419, 67] width 5 height 6
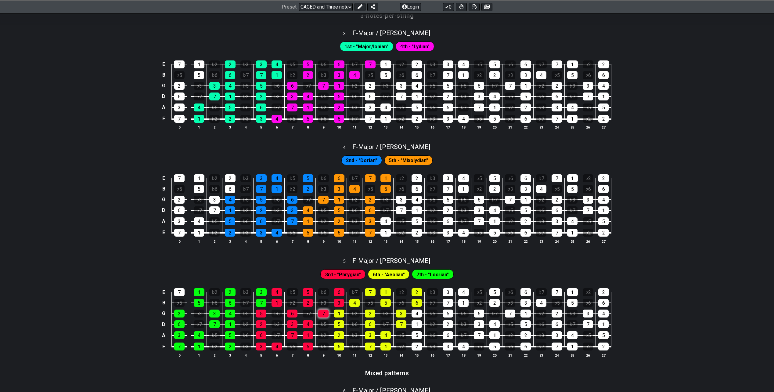
scroll to position [366, 0]
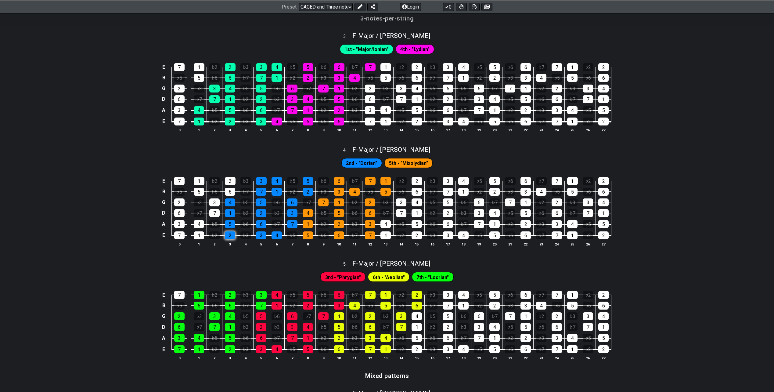
click at [230, 233] on div "2" at bounding box center [230, 235] width 10 height 8
click at [233, 233] on div "2" at bounding box center [230, 235] width 10 height 8
